Goal: Check status: Check status

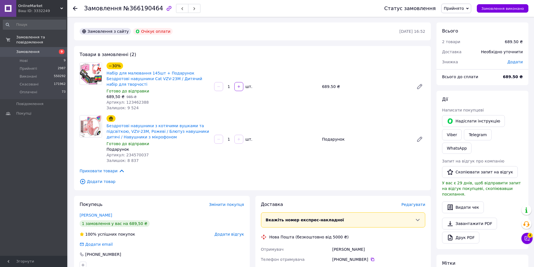
scroll to position [156, 0]
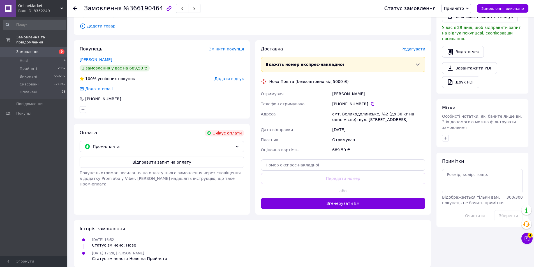
click at [55, 11] on div "Ваш ID: 3332249" at bounding box center [42, 10] width 49 height 5
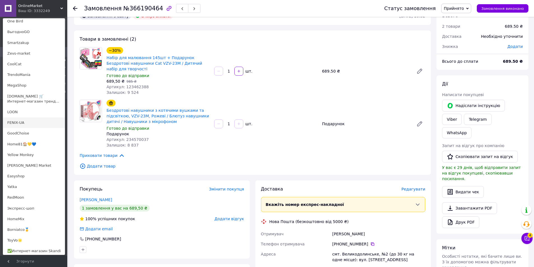
scroll to position [140, 0]
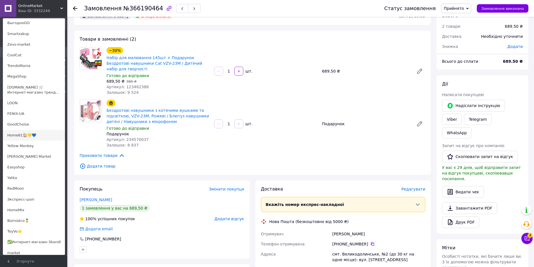
click at [26, 135] on link "Home81🏠💛💙" at bounding box center [34, 135] width 62 height 11
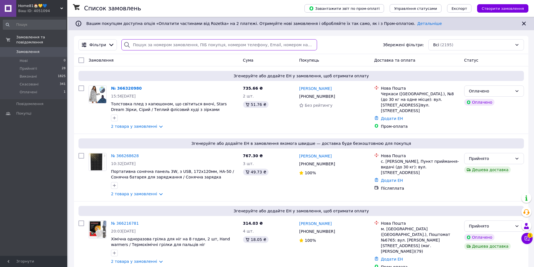
click at [177, 48] on input "search" at bounding box center [218, 44] width 195 height 11
paste input "366211603"
type input "366211603"
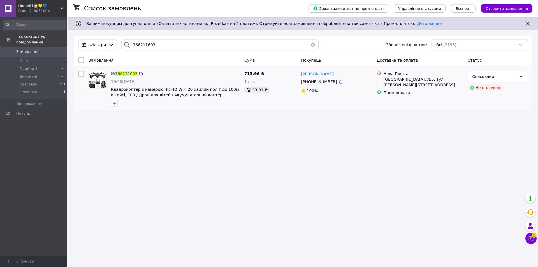
click at [99, 78] on img at bounding box center [97, 79] width 17 height 17
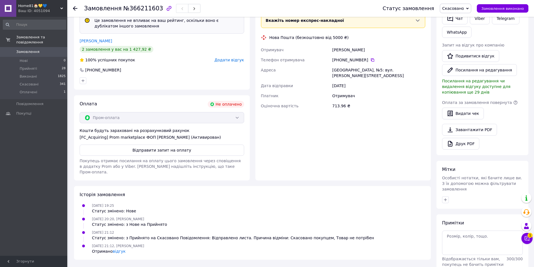
scroll to position [161, 0]
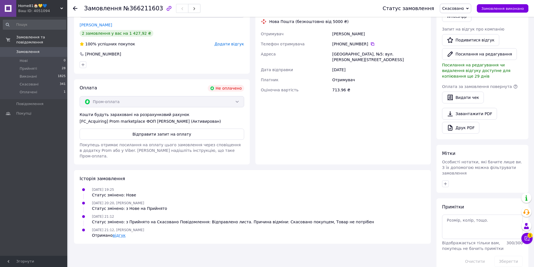
click at [117, 233] on link "відгук" at bounding box center [119, 235] width 13 height 4
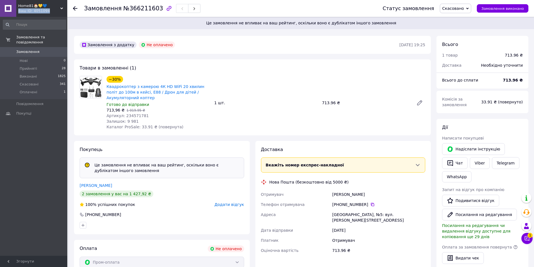
click at [61, 8] on div "Home81🏠💛💙 Ваш ID: 4051094 Сайт Home81🏠💛💙 Кабінет покупця Перевірити стан систем…" at bounding box center [33, 8] width 67 height 17
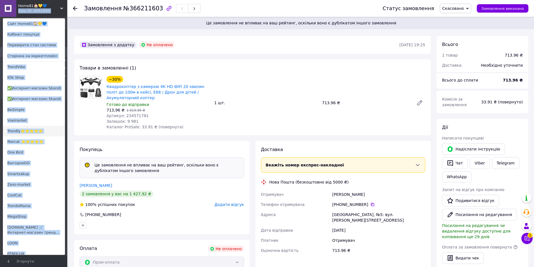
click at [59, 131] on link "Trendly⭐⭐⭐⭐⭐" at bounding box center [34, 131] width 62 height 11
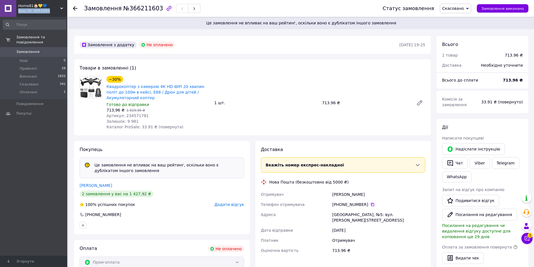
click at [66, 7] on div "Home81🏠💛💙 Ваш ID: 4051094" at bounding box center [41, 8] width 51 height 17
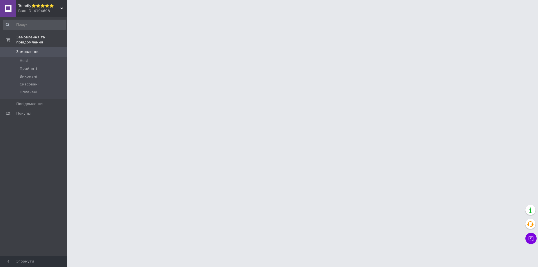
click at [63, 7] on icon at bounding box center [61, 8] width 3 height 3
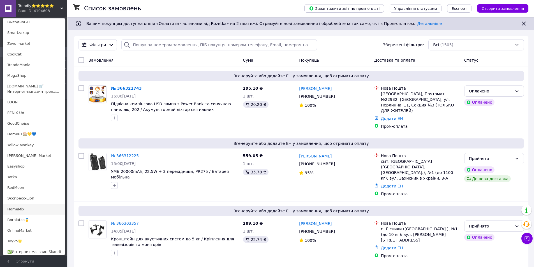
scroll to position [140, 0]
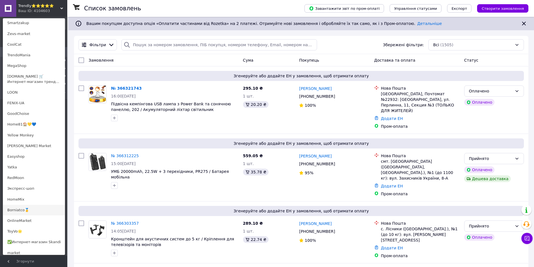
click at [17, 210] on link "Borniatco🥇" at bounding box center [34, 210] width 62 height 11
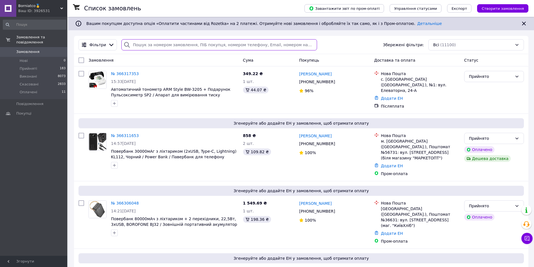
click at [171, 44] on input "search" at bounding box center [218, 44] width 195 height 11
paste input "366215908"
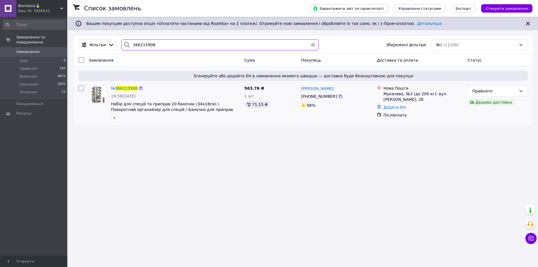
type input "366215908"
click at [99, 97] on img at bounding box center [97, 94] width 17 height 17
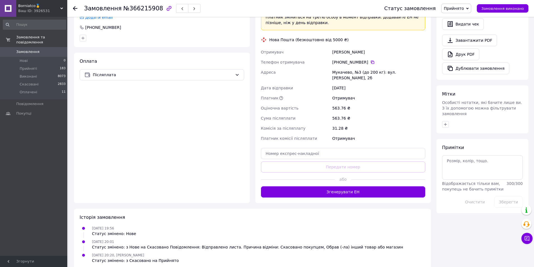
scroll to position [204, 0]
